Goal: Information Seeking & Learning: Learn about a topic

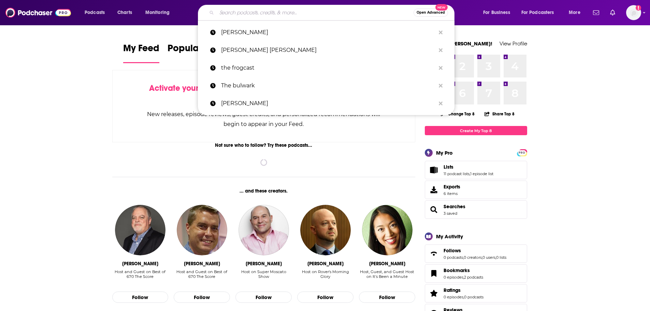
click at [259, 14] on input "Search podcasts, credits, & more..." at bounding box center [315, 12] width 197 height 11
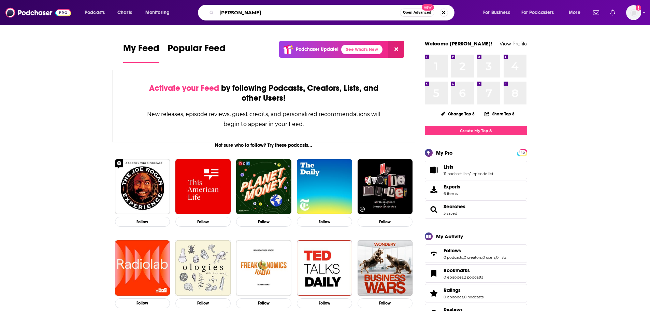
type input "[PERSON_NAME]"
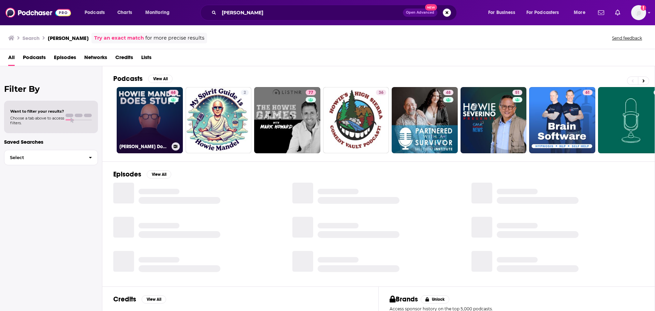
click at [156, 118] on link "68 [PERSON_NAME] Does Stuff Podcast" at bounding box center [150, 120] width 66 height 66
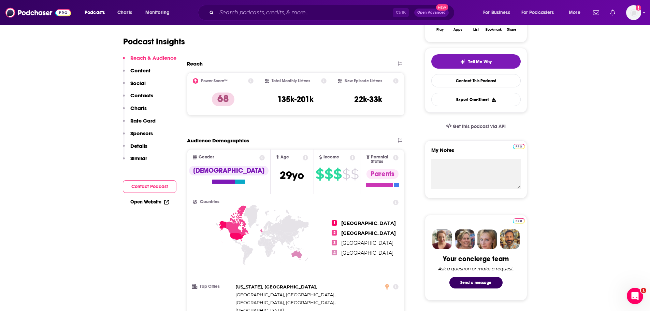
click at [254, 81] on icon at bounding box center [250, 80] width 5 height 5
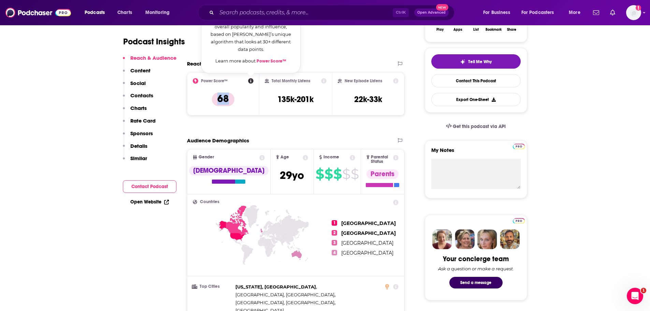
click at [253, 81] on icon at bounding box center [250, 80] width 5 height 5
click at [268, 61] on link "Power Score™" at bounding box center [272, 60] width 30 height 5
click at [272, 12] on input "Search podcasts, credits, & more..." at bounding box center [305, 12] width 176 height 11
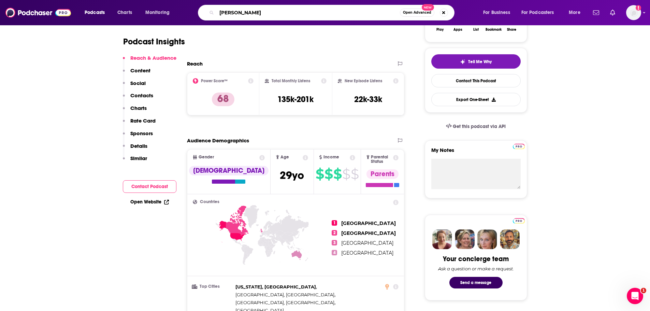
type input "[PERSON_NAME]"
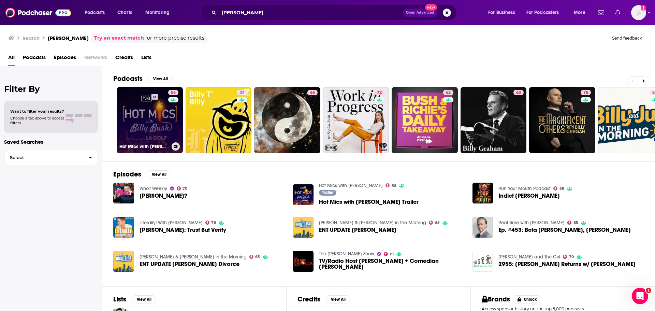
click at [137, 113] on link "58 Hot Mics with [PERSON_NAME]" at bounding box center [150, 120] width 66 height 66
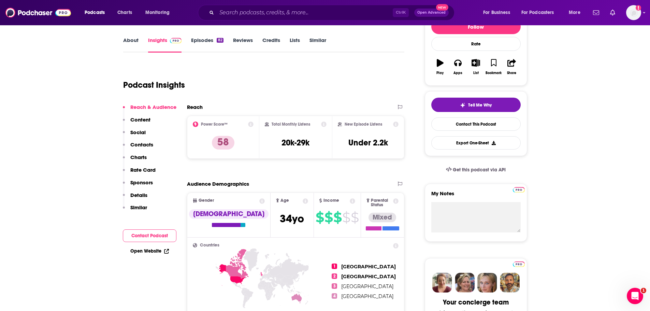
scroll to position [137, 0]
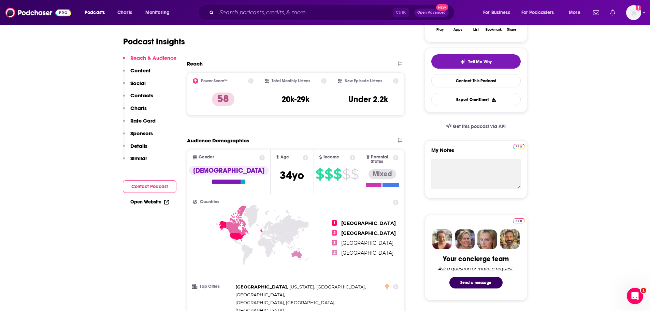
click at [252, 79] on icon at bounding box center [250, 80] width 5 height 5
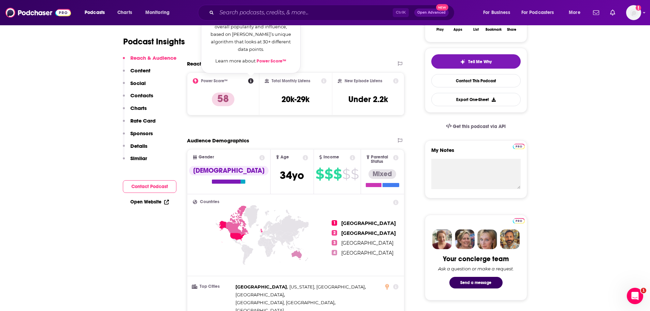
click at [263, 61] on link "Power Score™" at bounding box center [272, 60] width 30 height 5
